Goal: Task Accomplishment & Management: Use online tool/utility

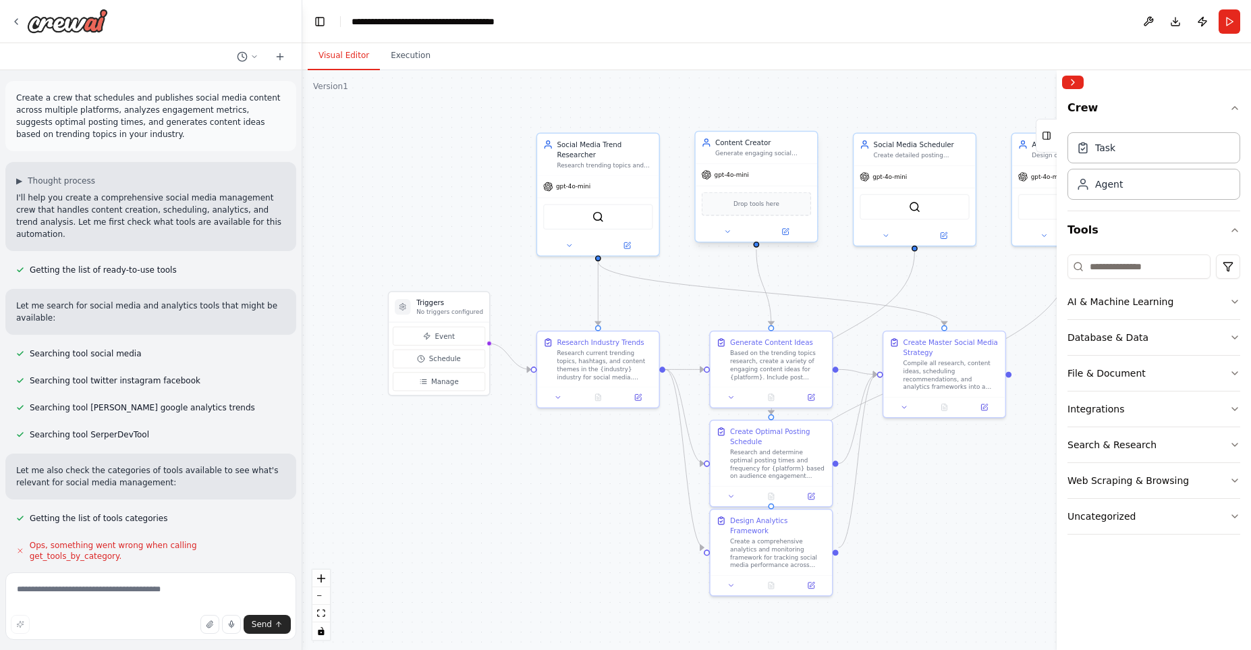
scroll to position [751, 0]
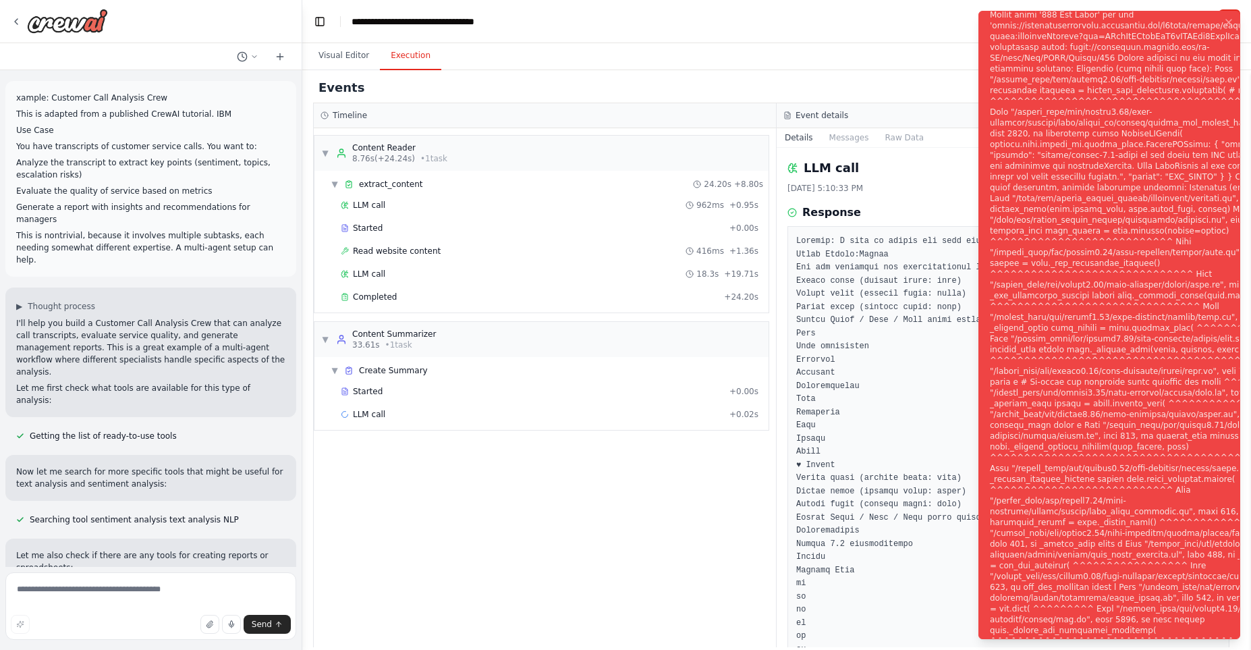
scroll to position [7063, 0]
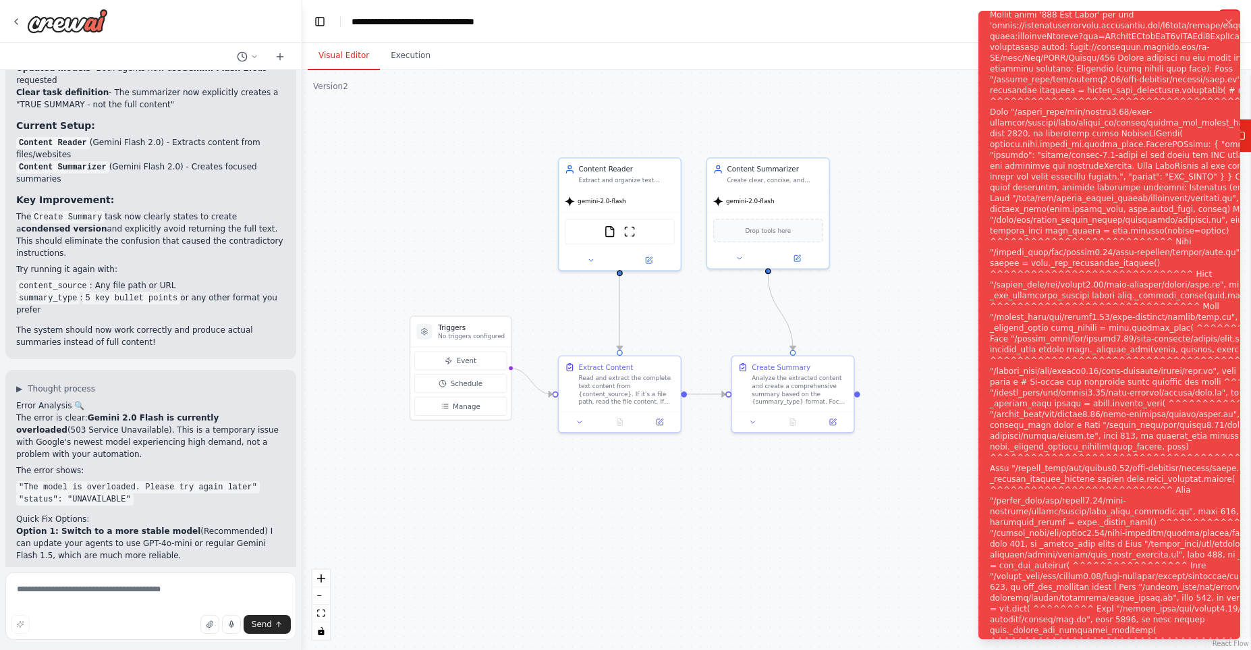
click at [351, 59] on button "Visual Editor" at bounding box center [344, 56] width 72 height 28
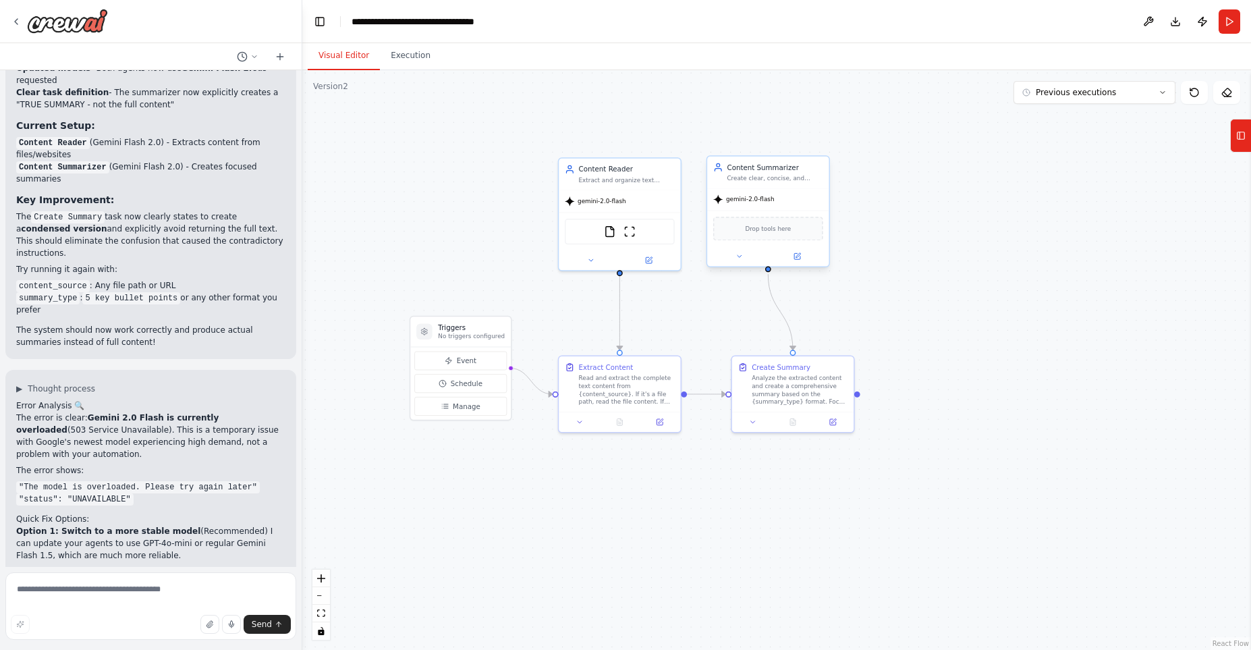
click at [749, 193] on div "gemini-2.0-flash" at bounding box center [767, 199] width 121 height 22
click at [746, 261] on button at bounding box center [739, 256] width 56 height 12
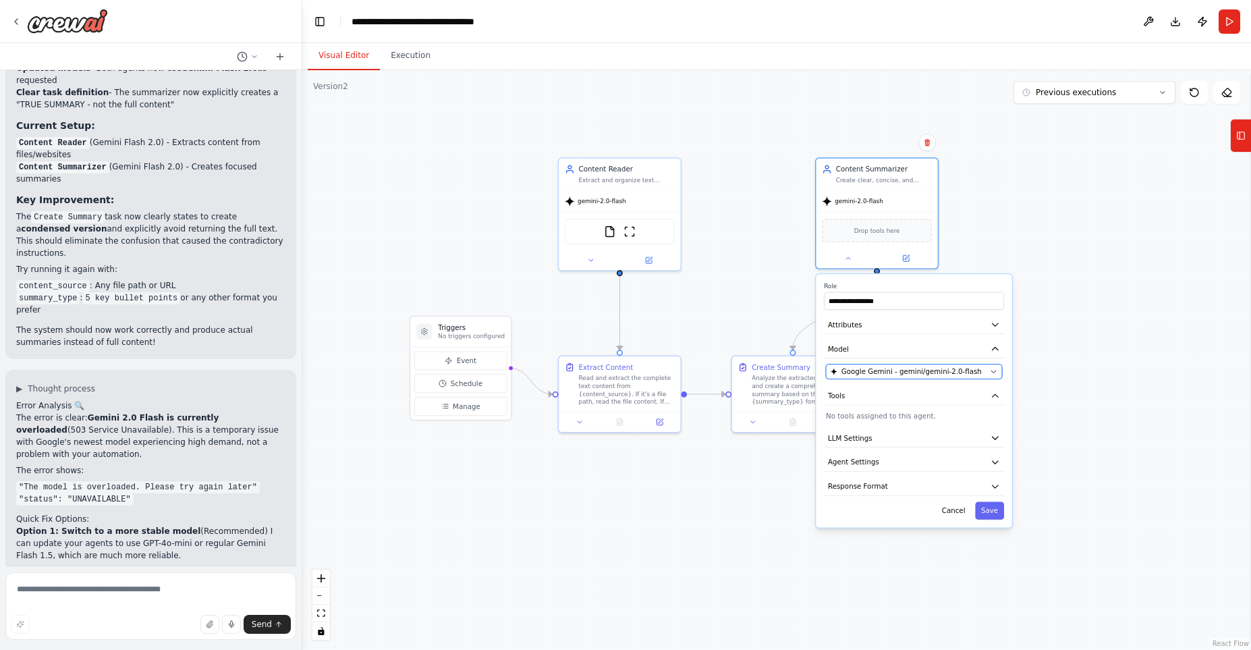
drag, startPoint x: 738, startPoint y: 375, endPoint x: 823, endPoint y: 376, distance: 85.7
click at [842, 376] on span "Google Gemini - gemini/gemini-2.0-flash" at bounding box center [912, 371] width 140 height 10
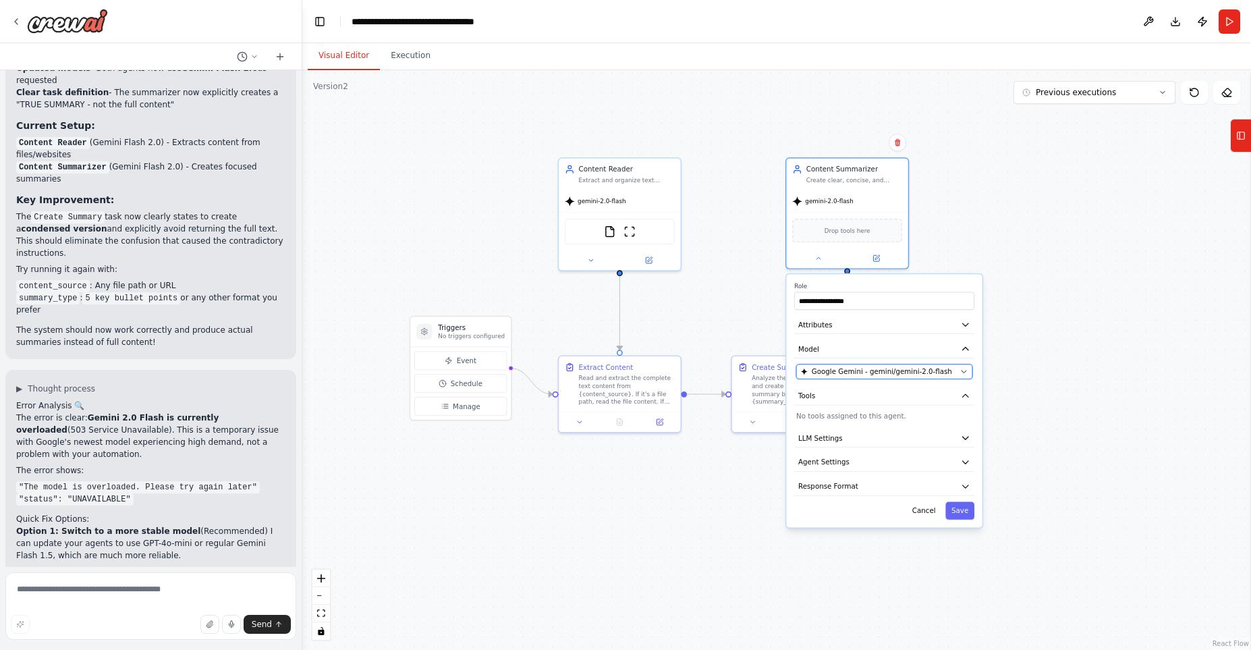
click at [902, 370] on span "Google Gemini - gemini/gemini-2.0-flash" at bounding box center [882, 371] width 140 height 10
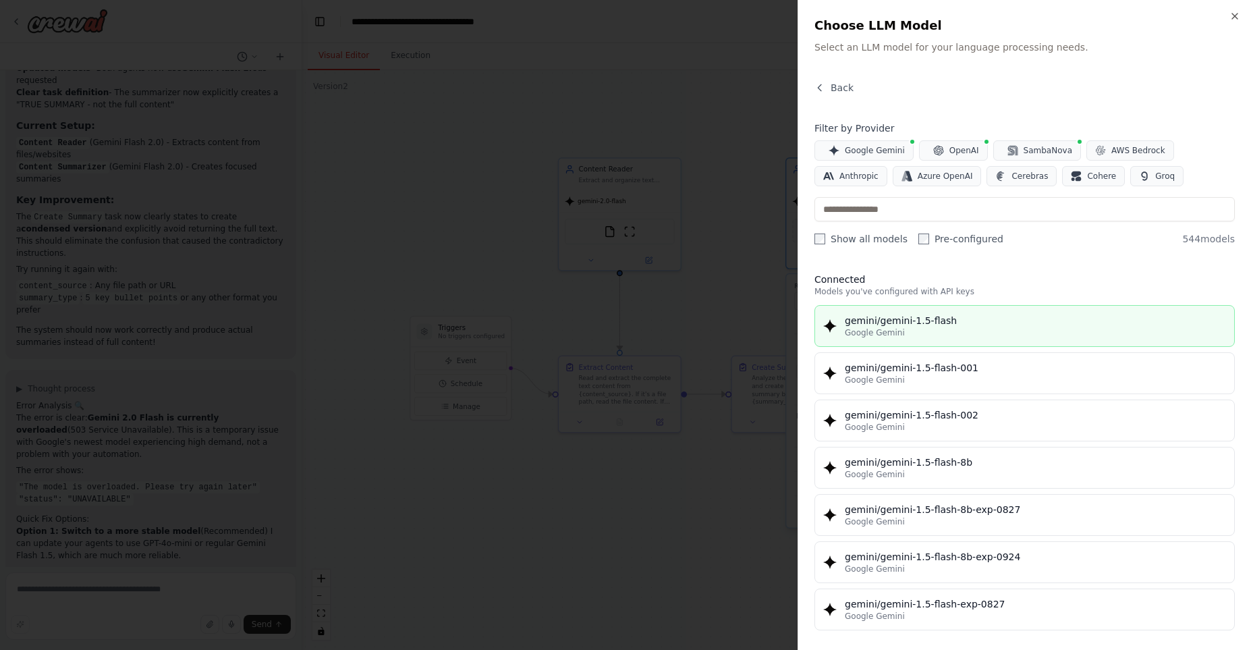
drag, startPoint x: 839, startPoint y: 320, endPoint x: 950, endPoint y: 317, distance: 111.4
click at [950, 317] on div "gemini/gemini-1.5-flash Google Gemini" at bounding box center [1024, 326] width 403 height 24
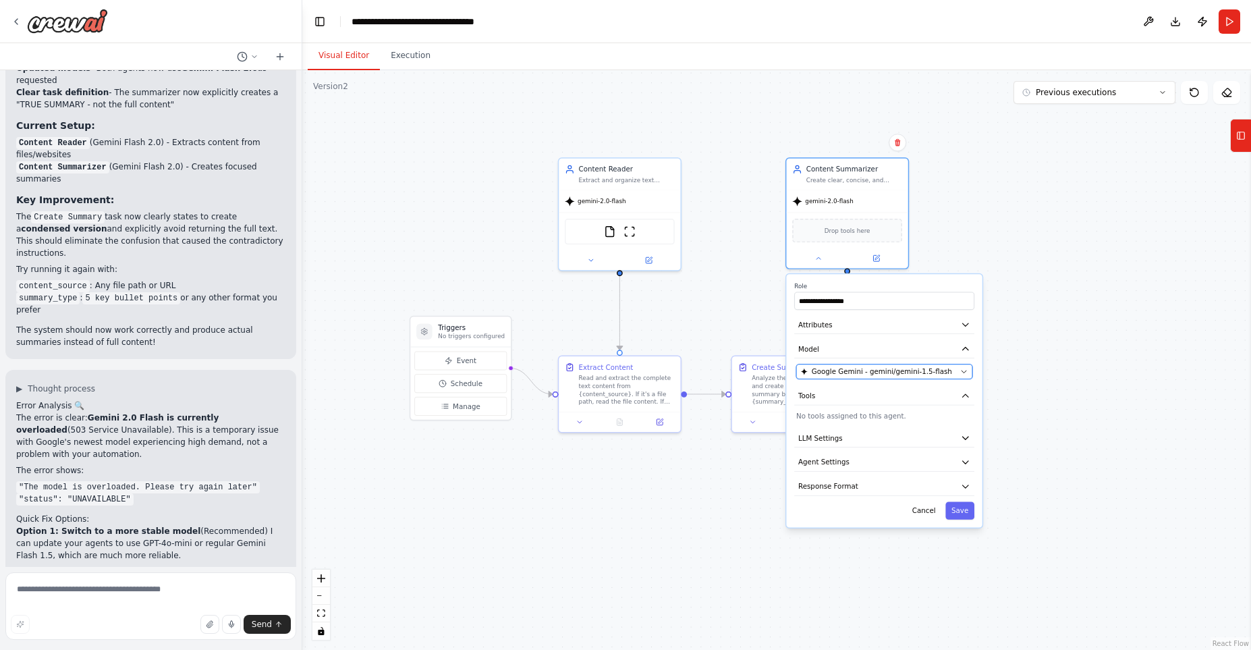
click at [918, 373] on span "Google Gemini - gemini/gemini-1.5-flash" at bounding box center [882, 371] width 140 height 10
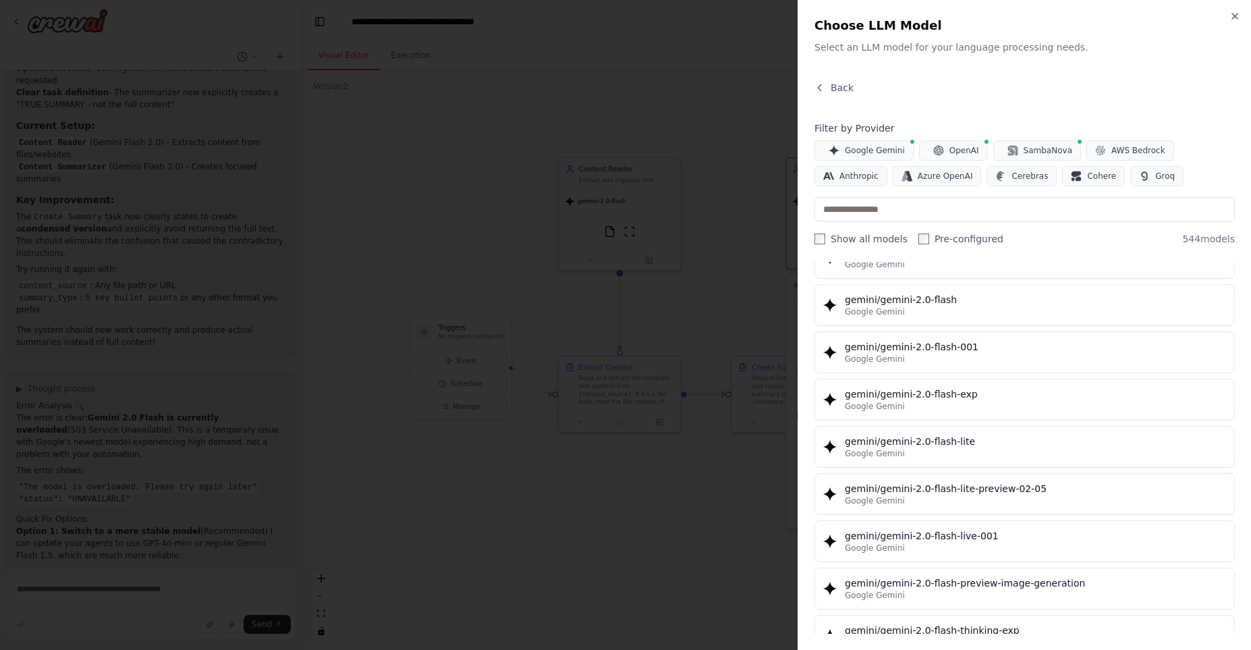
scroll to position [692, 0]
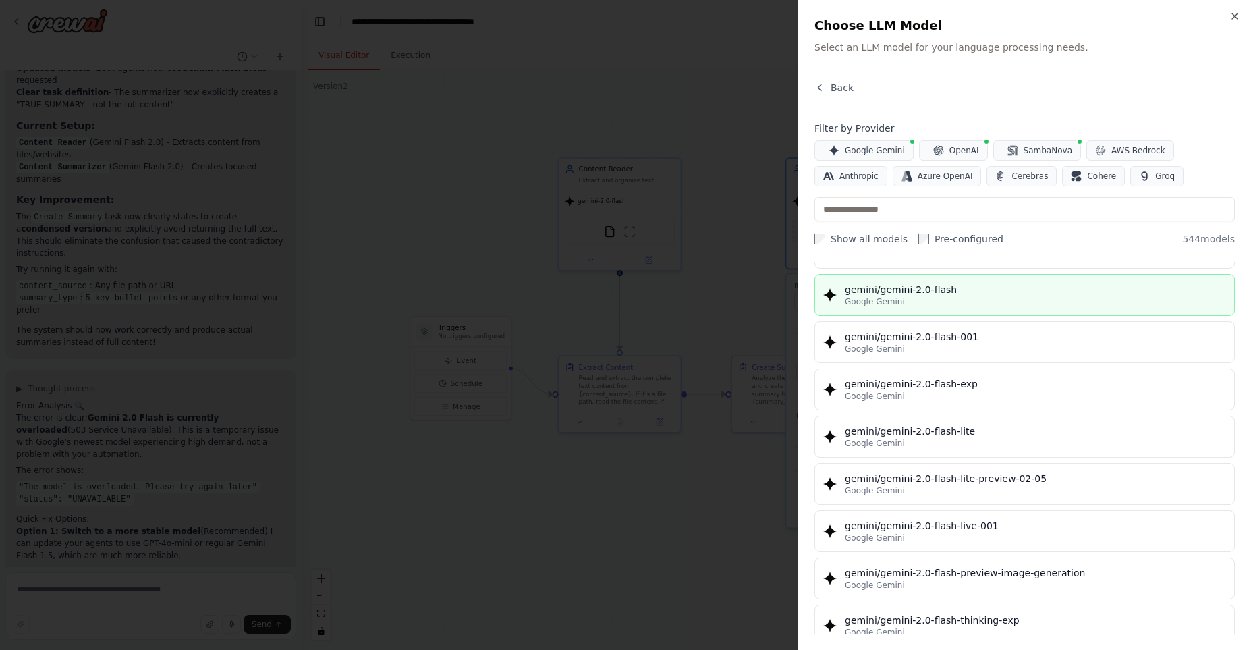
click at [932, 285] on div "gemini/gemini-2.0-flash" at bounding box center [1035, 289] width 381 height 13
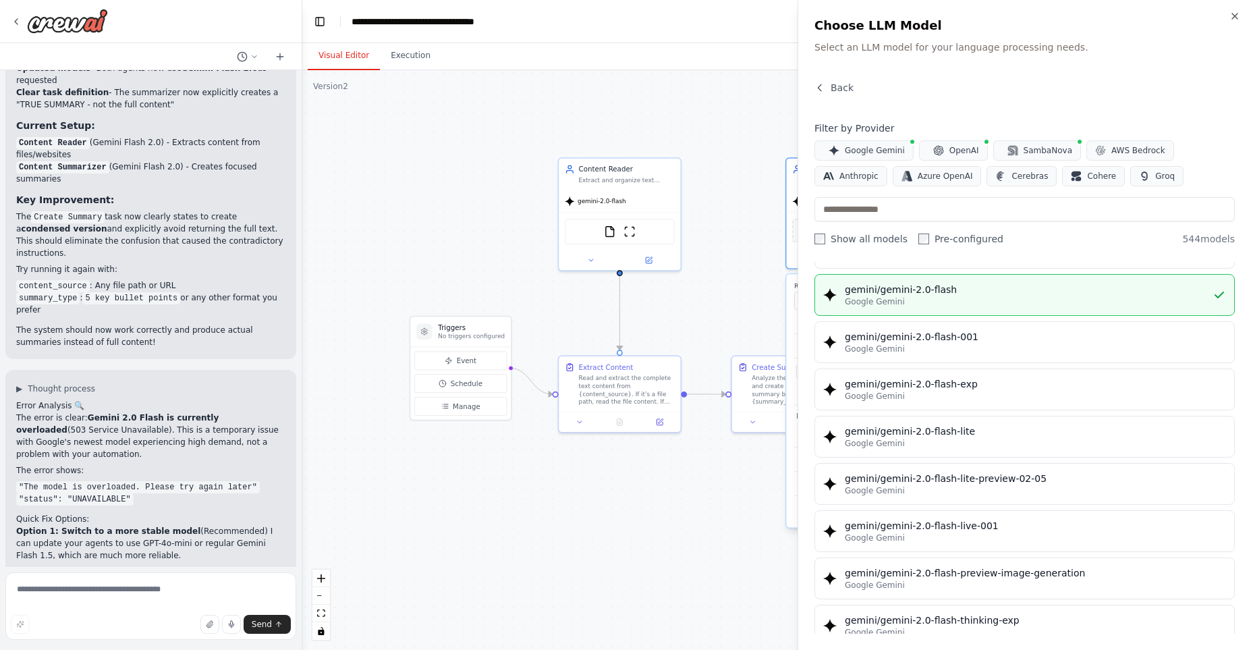
scroll to position [0, 0]
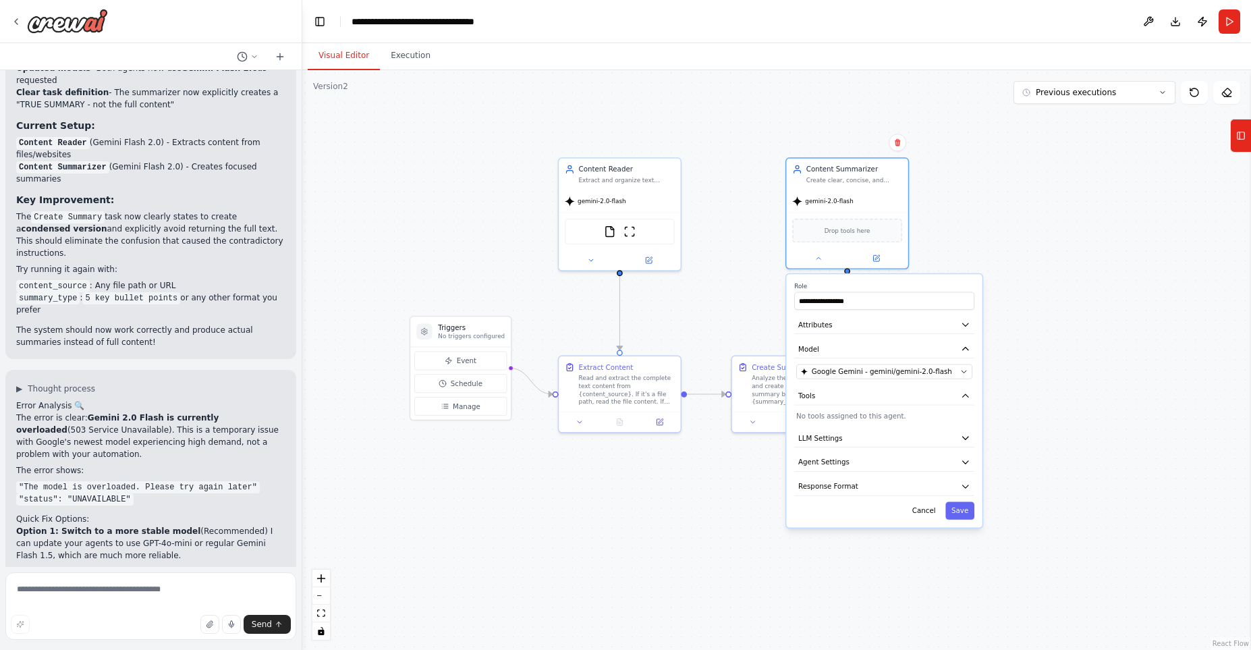
click at [1140, 136] on div ".deletable-edge-delete-btn { width: 20px; height: 20px; border: 0px solid #ffff…" at bounding box center [776, 360] width 949 height 580
click at [1176, 16] on button "Download" at bounding box center [1176, 21] width 22 height 24
click at [1155, 21] on button at bounding box center [1149, 21] width 22 height 24
